Goal: Task Accomplishment & Management: Complete application form

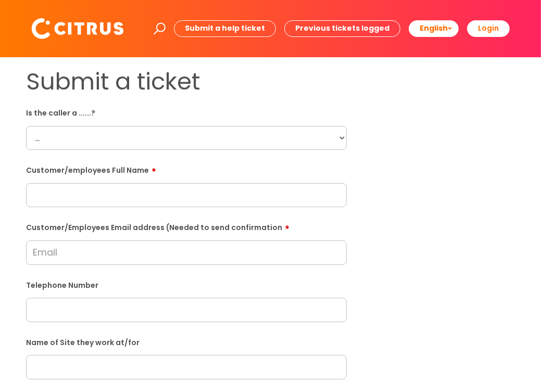
click at [95, 133] on select "... Citrus Customer Citrus Employee [DEMOGRAPHIC_DATA] Supplier" at bounding box center [186, 138] width 321 height 24
select select "Citrus Employee"
click at [26, 126] on select "... Citrus Customer Citrus Employee [DEMOGRAPHIC_DATA] Supplier" at bounding box center [186, 138] width 321 height 24
click at [102, 198] on input "text" at bounding box center [186, 195] width 321 height 24
click at [80, 248] on input "Customer/Employees Email address (Needed to send confirmation" at bounding box center [186, 252] width 321 height 24
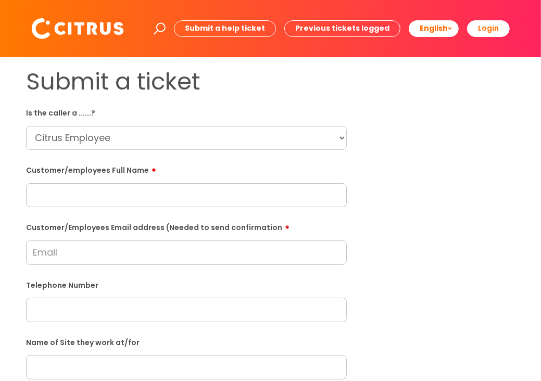
paste input "[EMAIL_ADDRESS][DOMAIN_NAME]"
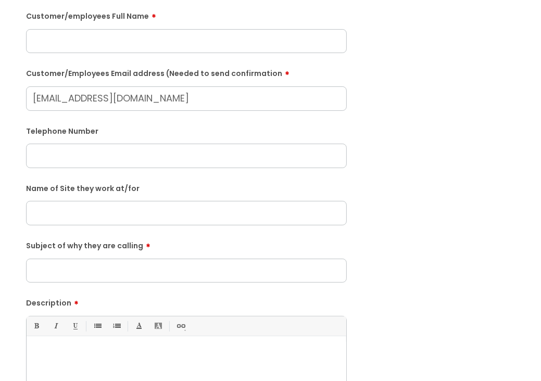
scroll to position [156, 0]
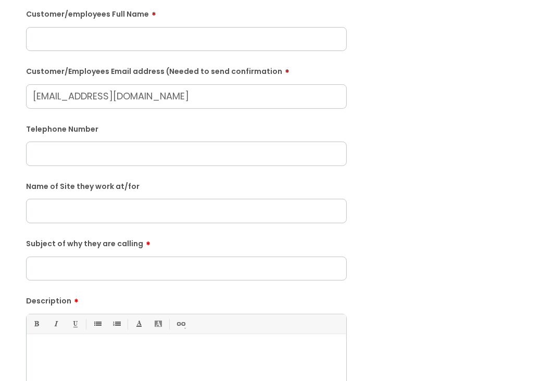
type input "[EMAIL_ADDRESS][DOMAIN_NAME]"
click at [78, 221] on input "text" at bounding box center [186, 211] width 321 height 24
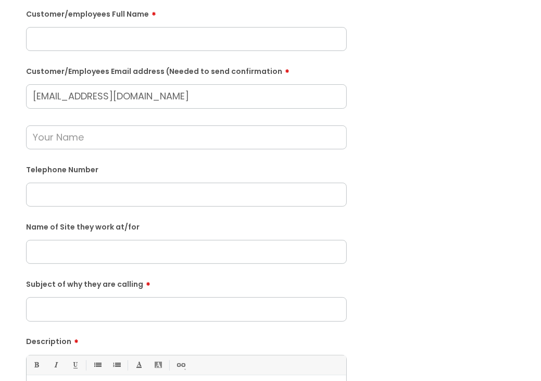
scroll to position [52, 0]
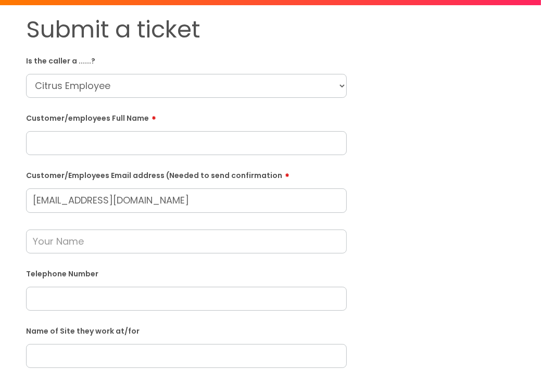
click at [82, 145] on input "text" at bounding box center [186, 143] width 321 height 24
paste input "[PERSON_NAME]"
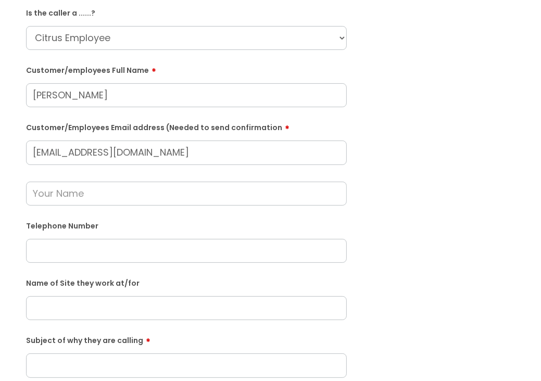
scroll to position [156, 0]
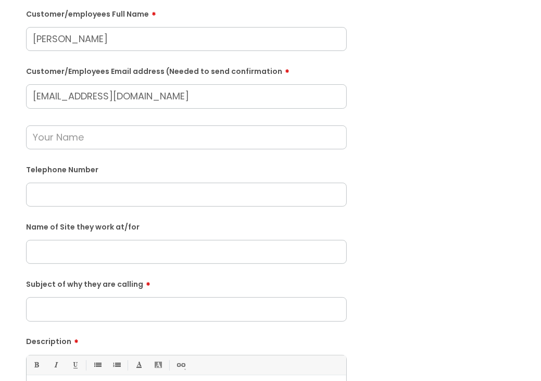
type input "[PERSON_NAME]"
click at [96, 254] on input "text" at bounding box center [186, 252] width 321 height 24
type input "[GEOGRAPHIC_DATA]"
click at [96, 324] on form "Is the caller a ......? ... Citrus Customer Citrus Employee [DEMOGRAPHIC_DATA] …" at bounding box center [186, 241] width 321 height 587
click at [90, 307] on input "Subject of why they are calling" at bounding box center [186, 309] width 321 height 24
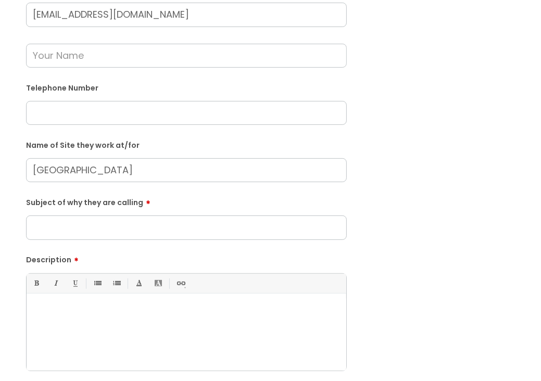
scroll to position [208, 0]
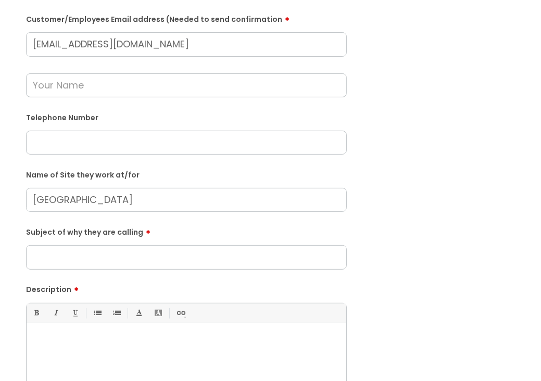
click at [54, 141] on input "text" at bounding box center [186, 143] width 321 height 24
click at [77, 145] on input "text" at bounding box center [186, 143] width 321 height 24
paste input "07508559826"
click at [62, 143] on input "07508559826" at bounding box center [186, 143] width 321 height 24
type input "07508 559826"
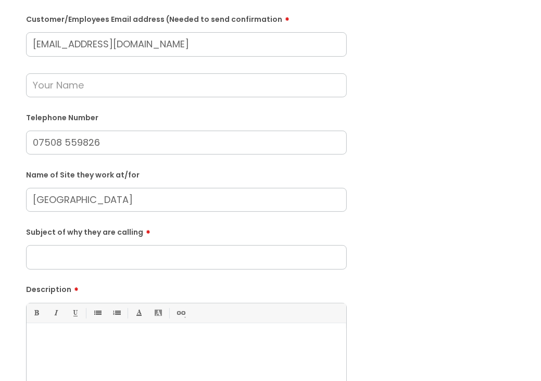
click at [84, 81] on input "text" at bounding box center [186, 85] width 321 height 24
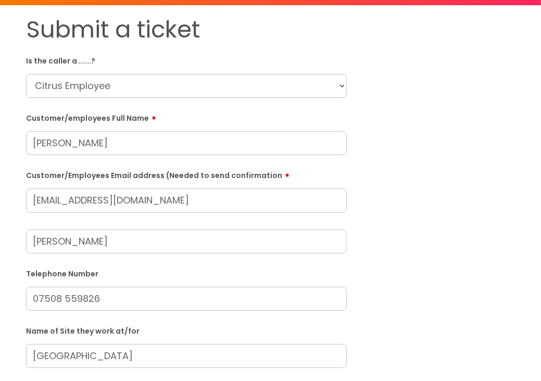
scroll to position [52, 0]
type input "[PERSON_NAME]"
click at [108, 88] on select "... Citrus Customer Citrus Employee [DEMOGRAPHIC_DATA] Supplier" at bounding box center [186, 86] width 321 height 24
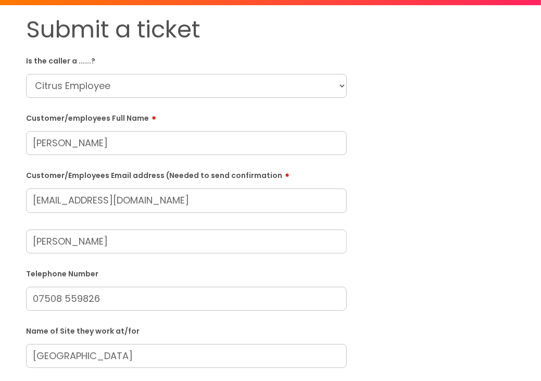
click at [108, 88] on select "... Citrus Customer Citrus Employee [DEMOGRAPHIC_DATA] Supplier" at bounding box center [186, 86] width 321 height 24
click at [313, 183] on div "Customer/Employees Email address (Needed to send confirmation [EMAIL_ADDRESS][D…" at bounding box center [186, 210] width 321 height 87
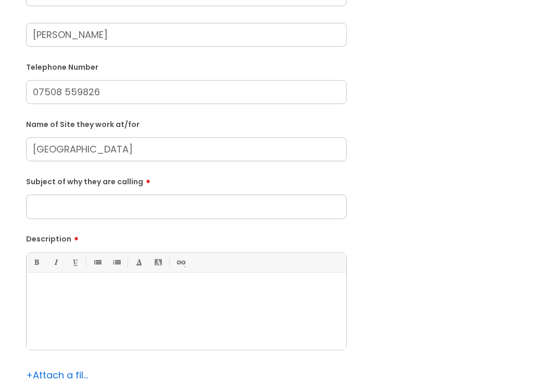
scroll to position [260, 0]
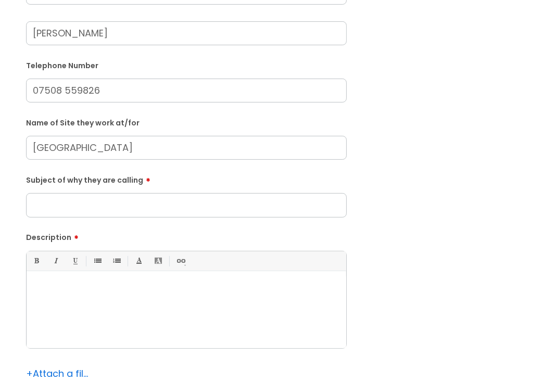
click at [142, 206] on input "Subject of why they are calling" at bounding box center [186, 205] width 321 height 24
type input "She is waiting outside for a training shift but nobody has let her in"
drag, startPoint x: 339, startPoint y: 207, endPoint x: 30, endPoint y: 206, distance: 309.6
click at [30, 206] on input "She is waiting outside for a training shift but nobody has let her in" at bounding box center [186, 205] width 321 height 24
click at [91, 290] on p at bounding box center [186, 288] width 304 height 9
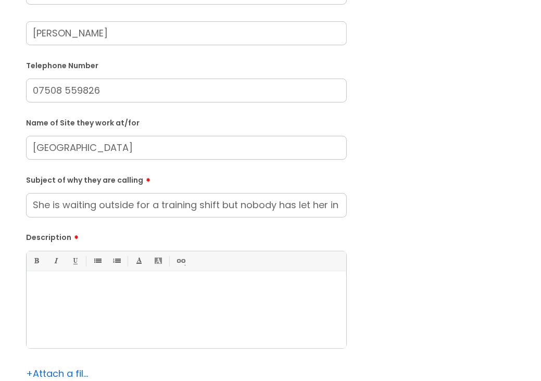
paste div
click at [68, 207] on input "She is waiting outside for a training shift but nobody has let her in" at bounding box center [186, 205] width 321 height 24
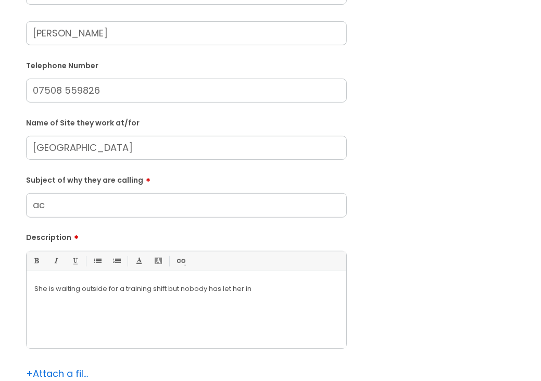
type input "a"
type input "Access."
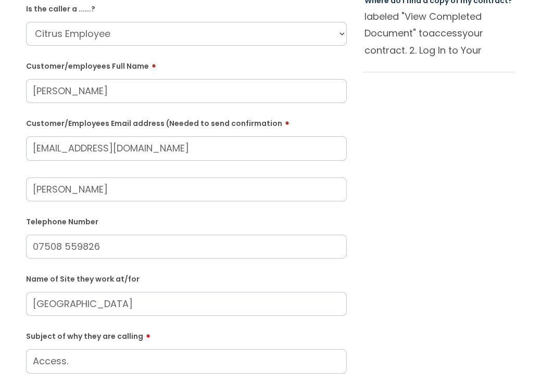
scroll to position [52, 0]
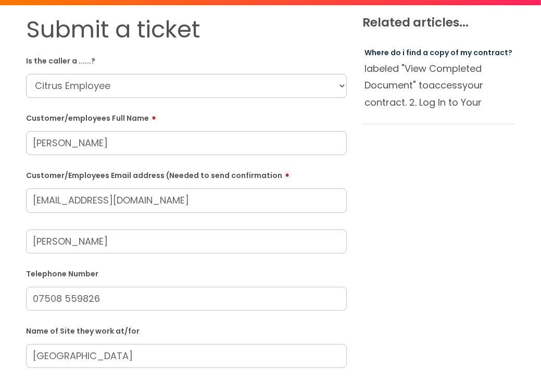
drag, startPoint x: 66, startPoint y: 199, endPoint x: 20, endPoint y: 199, distance: 45.8
click at [20, 199] on div "Submit a ticket Is the caller a ......? ... Citrus Customer Citrus Employee [DE…" at bounding box center [186, 336] width 336 height 640
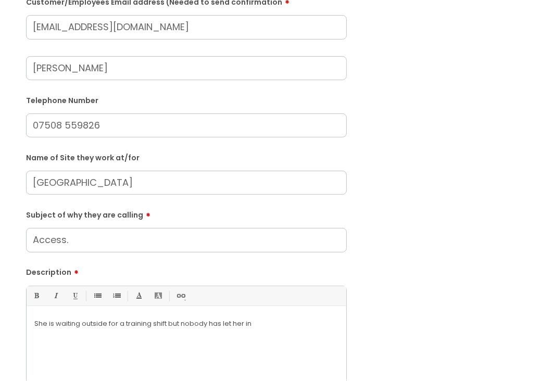
scroll to position [260, 0]
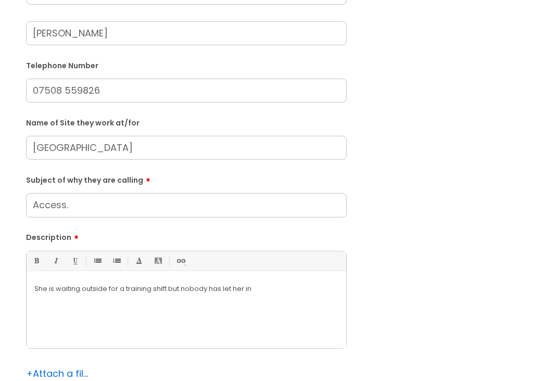
click at [304, 289] on p "She is waiting outside for a training shift but nobody has let her in" at bounding box center [186, 288] width 304 height 9
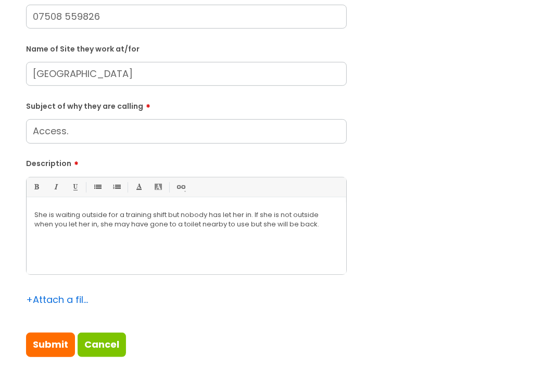
scroll to position [364, 0]
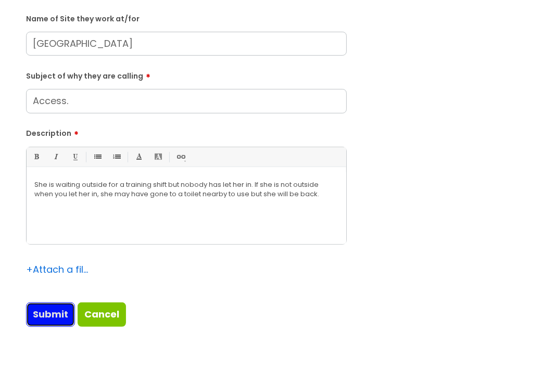
click at [57, 312] on input "Submit" at bounding box center [50, 314] width 49 height 24
type input "Please Wait..."
